Goal: Task Accomplishment & Management: Use online tool/utility

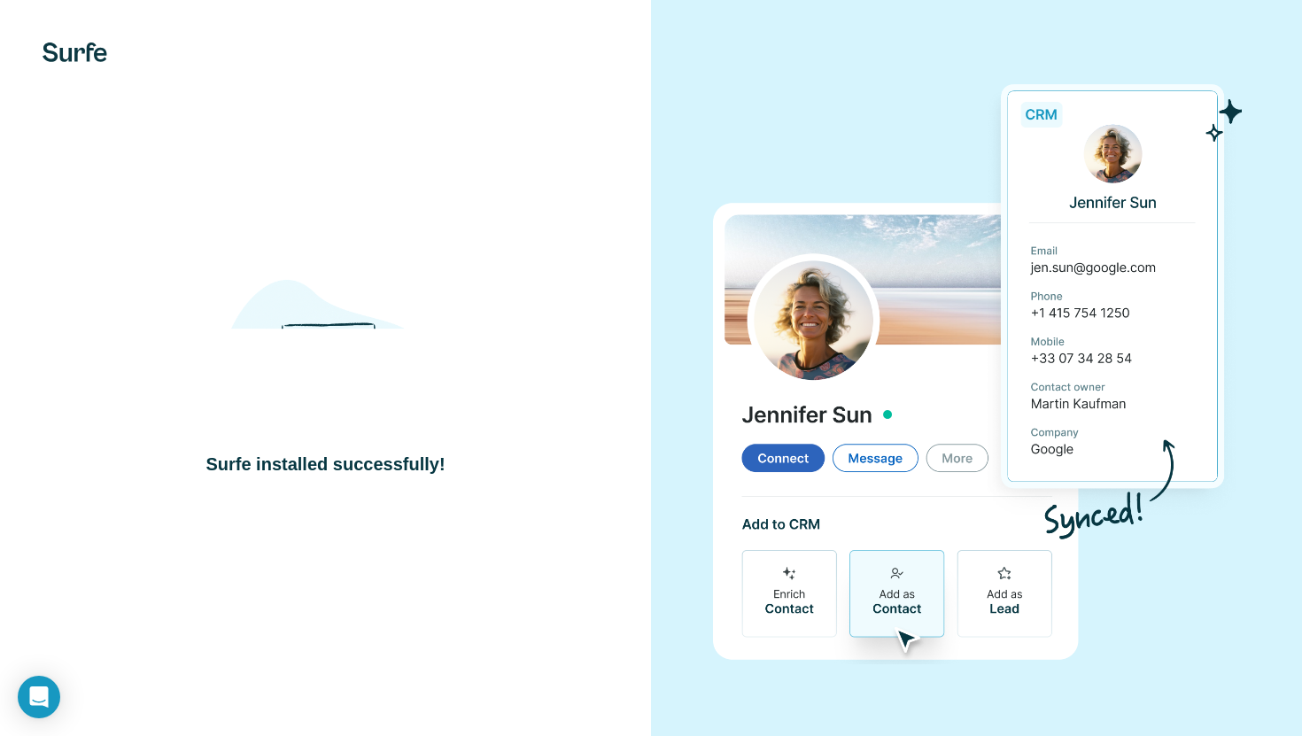
click at [1077, 27] on div at bounding box center [976, 368] width 651 height 736
